Goal: Information Seeking & Learning: Learn about a topic

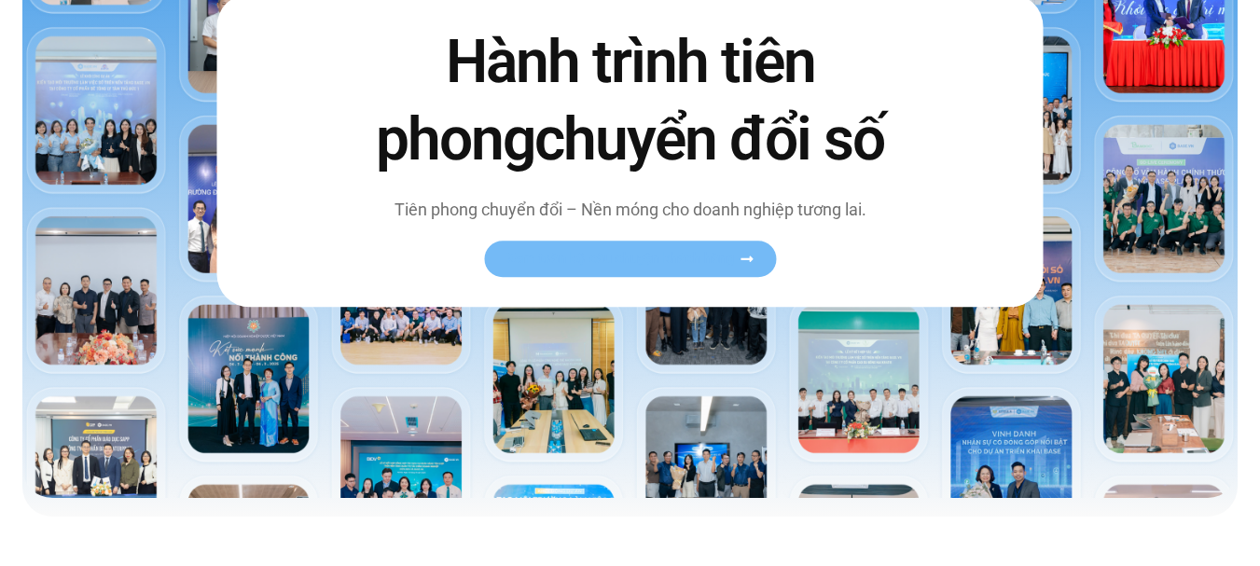
click at [626, 261] on link "Xem toàn bộ câu chuyện khách hàng" at bounding box center [630, 259] width 292 height 36
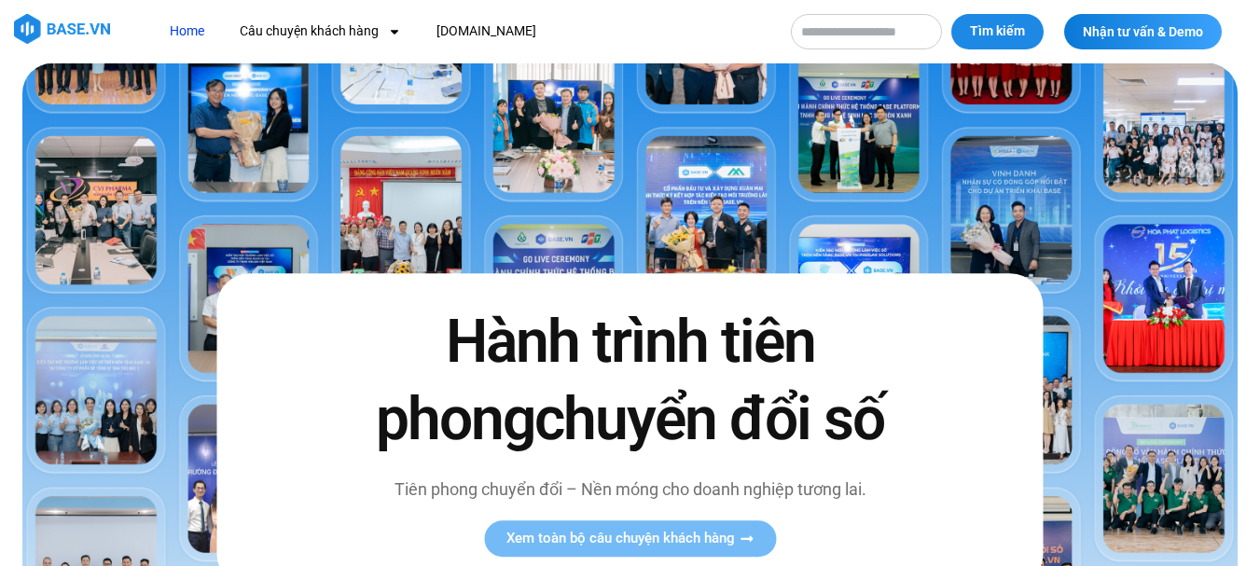
click at [567, 258] on img at bounding box center [630, 420] width 1216 height 715
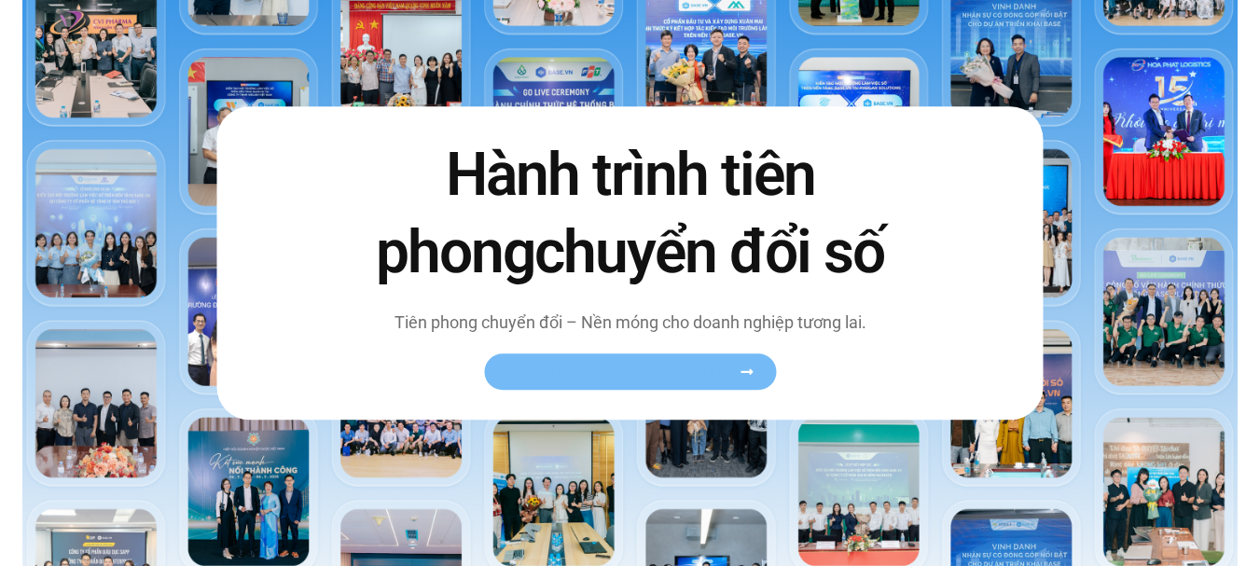
scroll to position [280, 0]
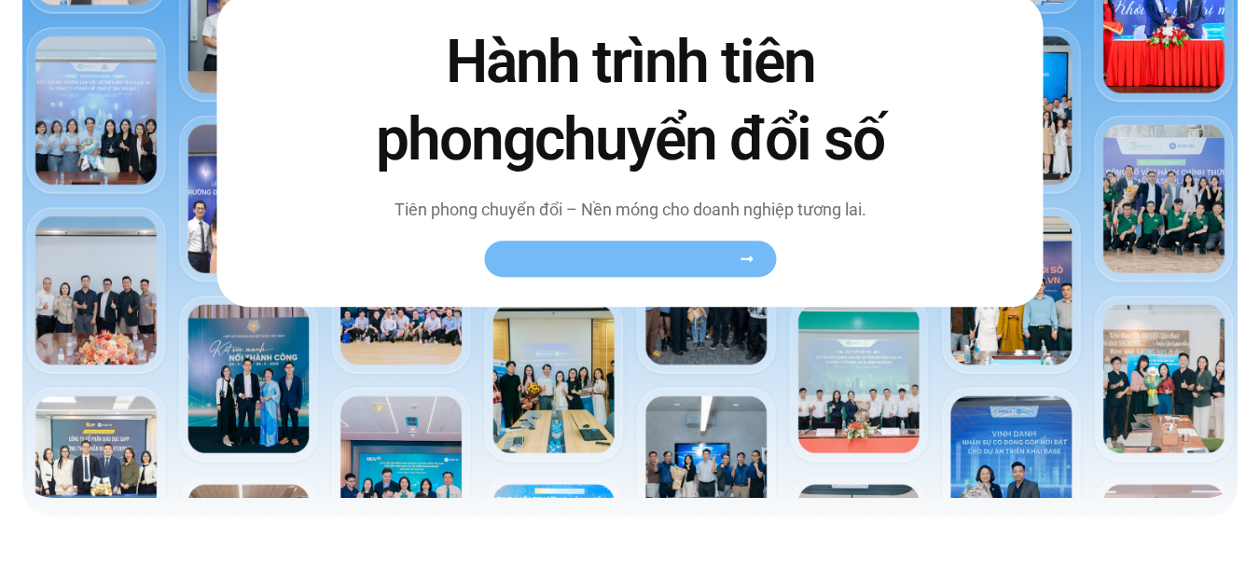
click at [645, 266] on span "Xem toàn bộ câu chuyện khách hàng" at bounding box center [621, 259] width 229 height 14
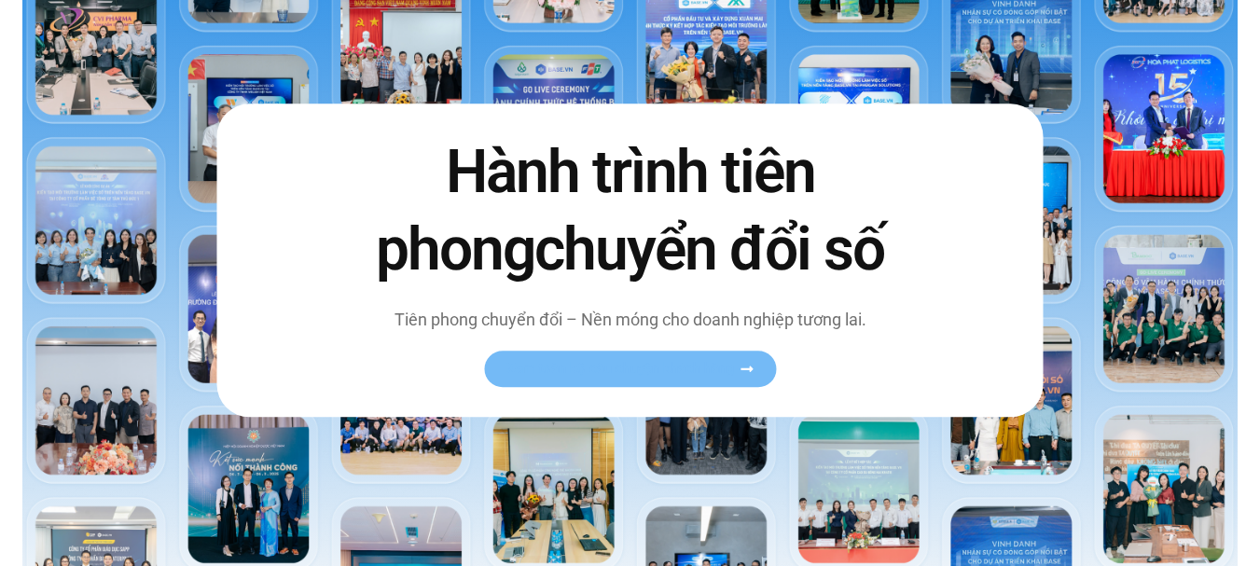
scroll to position [93, 0]
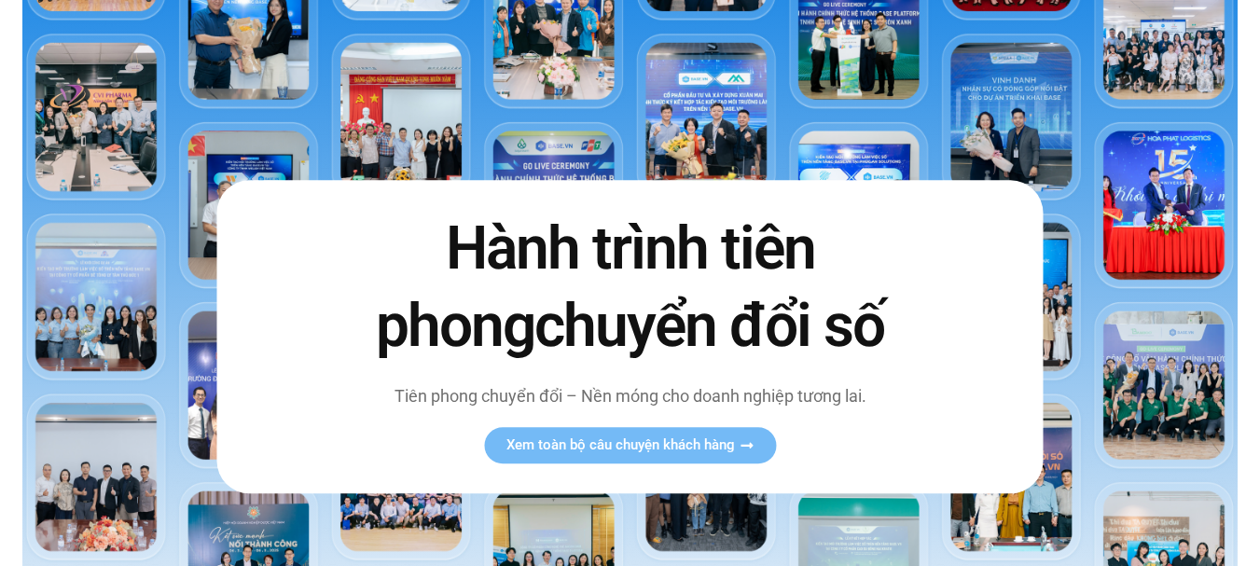
click at [568, 171] on img at bounding box center [630, 327] width 1216 height 715
click at [656, 452] on span "Xem toàn bộ câu chuyện khách hàng" at bounding box center [621, 445] width 229 height 14
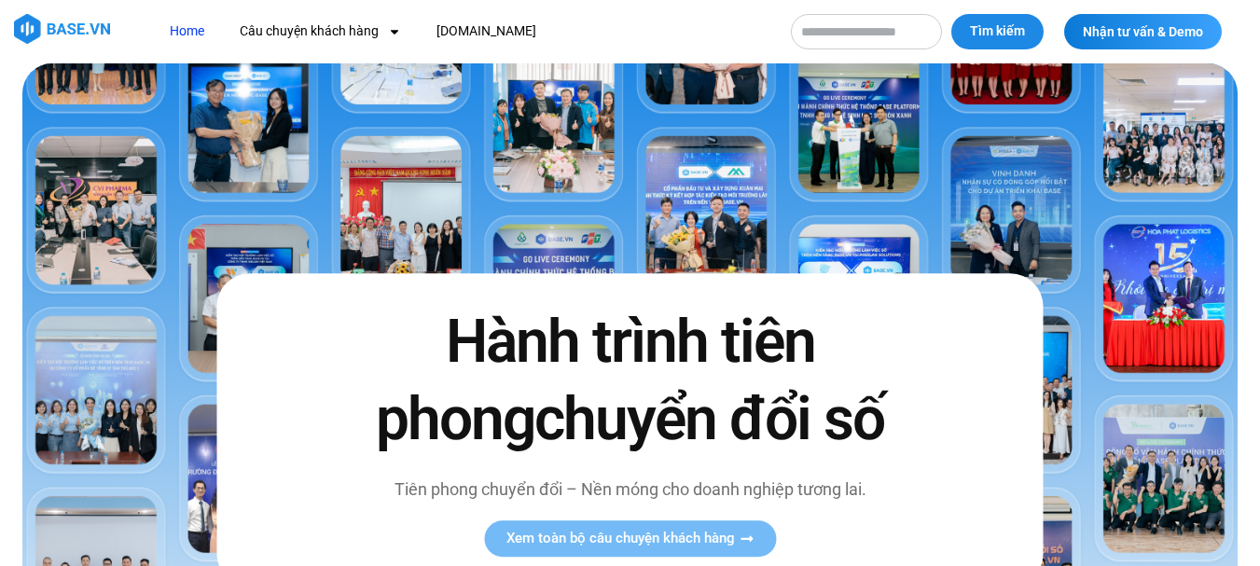
click at [861, 133] on img at bounding box center [630, 420] width 1216 height 715
drag, startPoint x: 857, startPoint y: 162, endPoint x: 853, endPoint y: 176, distance: 14.7
click at [853, 176] on img at bounding box center [630, 420] width 1216 height 715
